Goal: Complete application form

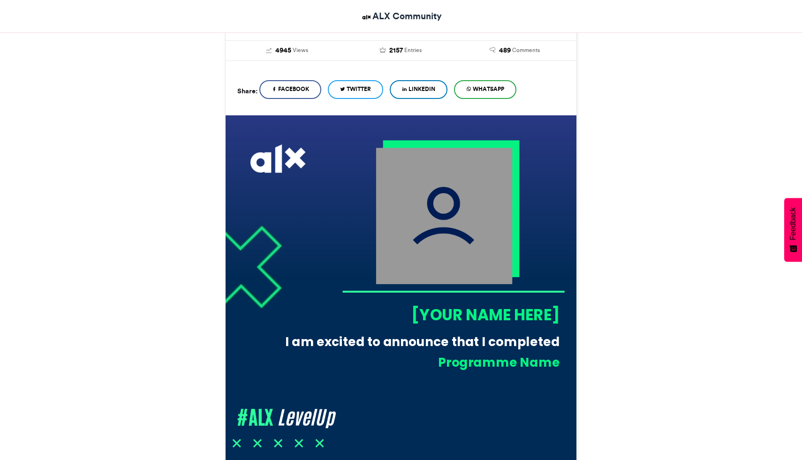
scroll to position [181, 0]
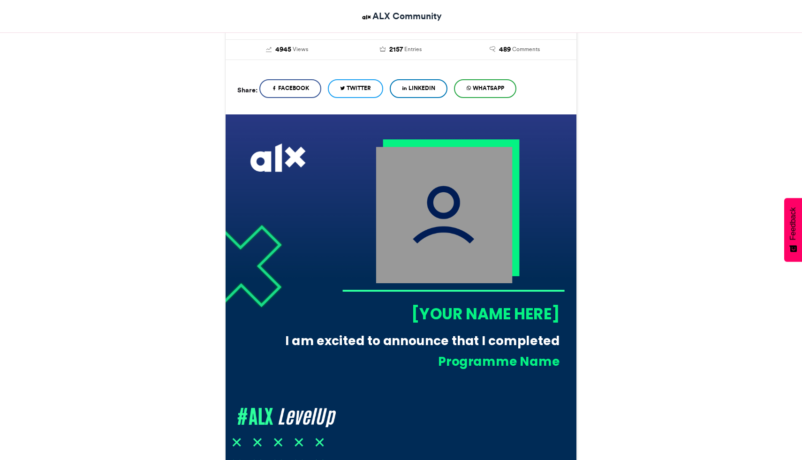
click at [457, 317] on div "[YOUR NAME HERE]" at bounding box center [451, 314] width 218 height 22
click at [465, 315] on div "[YOUR NAME HERE]" at bounding box center [451, 314] width 218 height 22
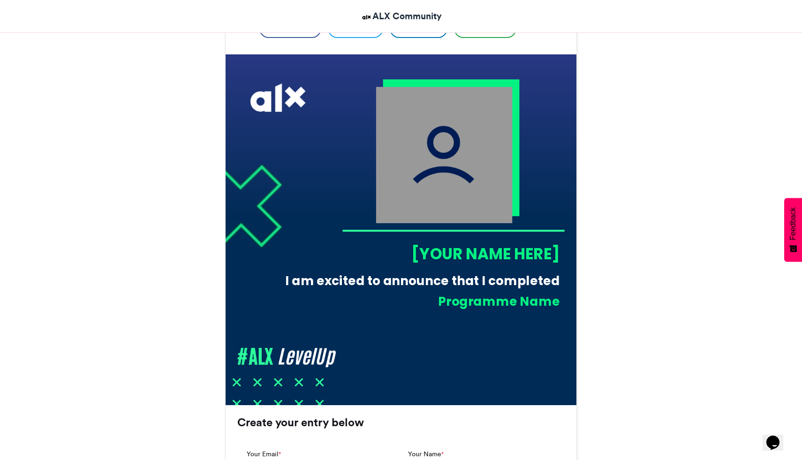
scroll to position [245, 0]
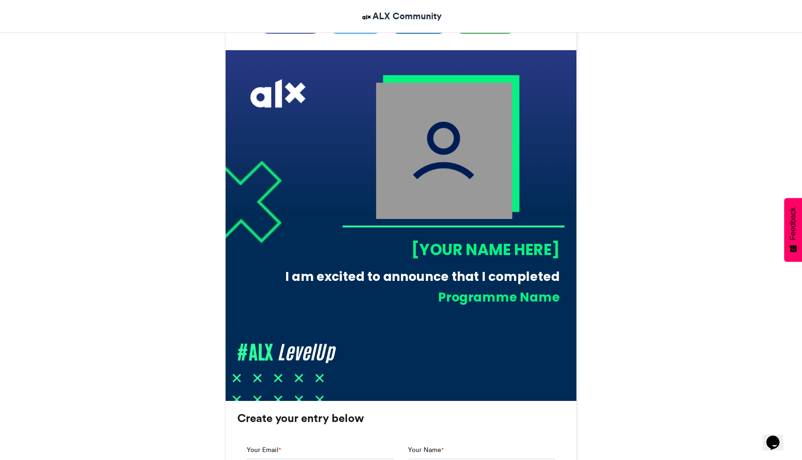
click at [483, 246] on div "[YOUR NAME HERE]" at bounding box center [451, 250] width 218 height 22
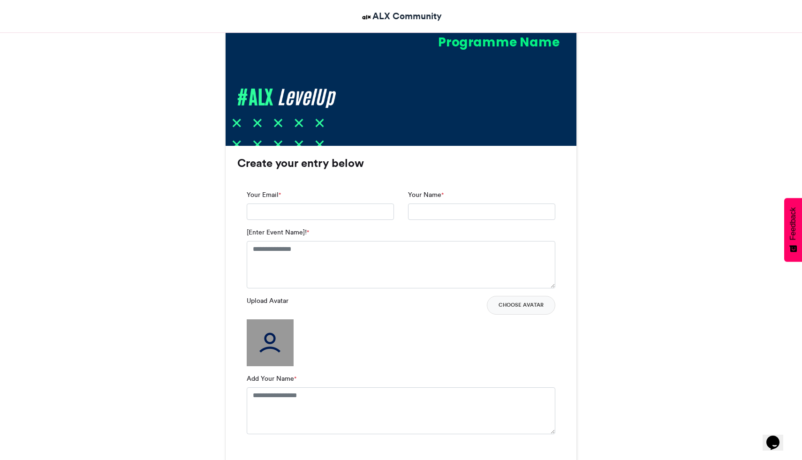
scroll to position [503, 0]
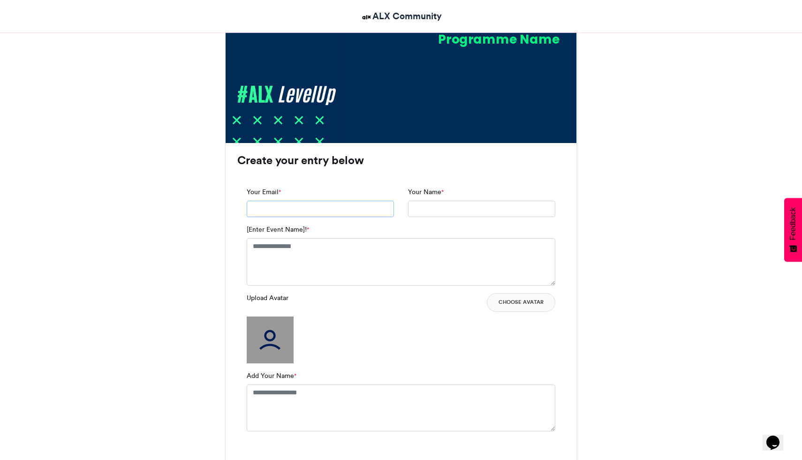
click at [336, 211] on input "Your Email *" at bounding box center [320, 209] width 147 height 17
type input "**********"
click at [330, 253] on textarea "[Enter Event Name]! *" at bounding box center [401, 261] width 309 height 47
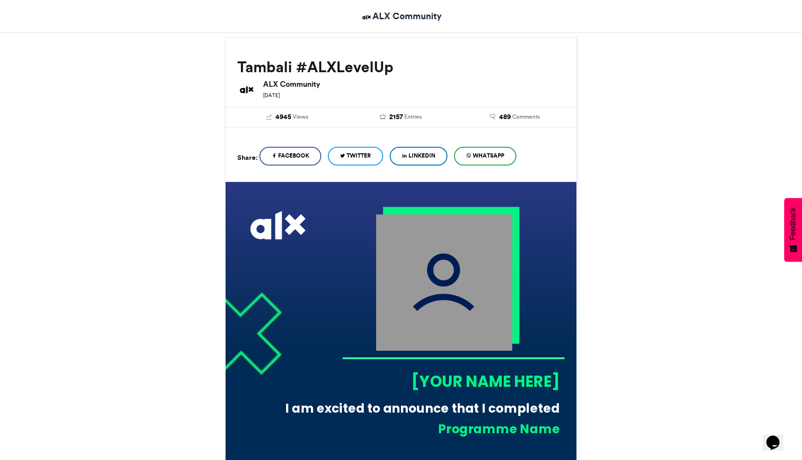
scroll to position [116, 0]
